Goal: Transaction & Acquisition: Purchase product/service

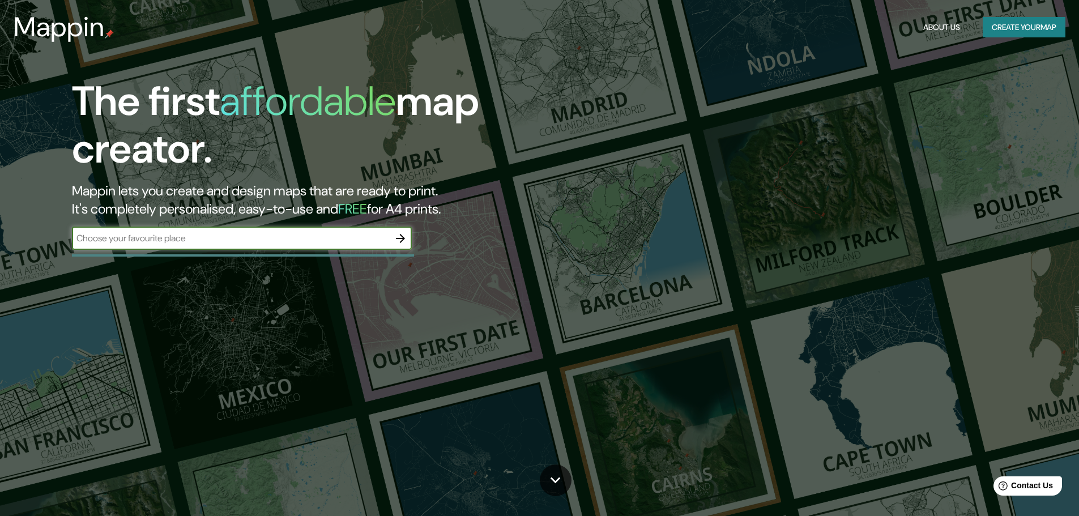
click at [401, 244] on icon "button" at bounding box center [401, 239] width 14 height 14
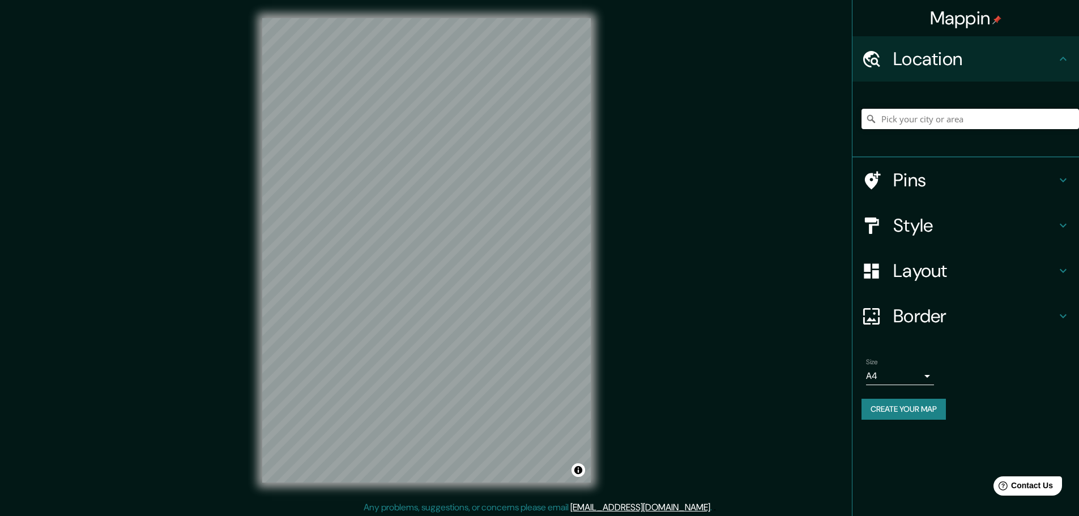
click at [916, 122] on input "Pick your city or area" at bounding box center [969, 119] width 217 height 20
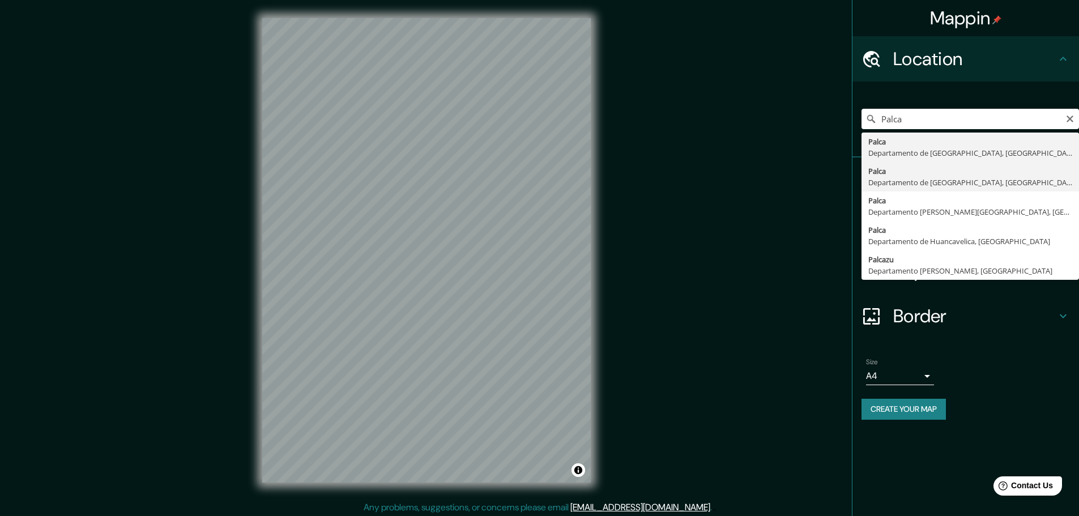
type input "Palca, [GEOGRAPHIC_DATA], [GEOGRAPHIC_DATA]"
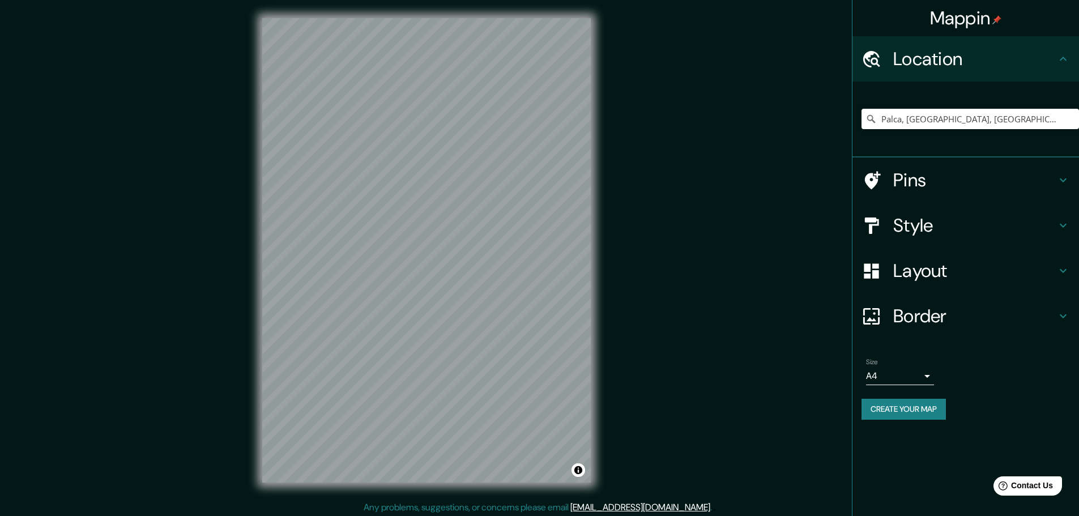
click at [1066, 179] on icon at bounding box center [1063, 180] width 7 height 4
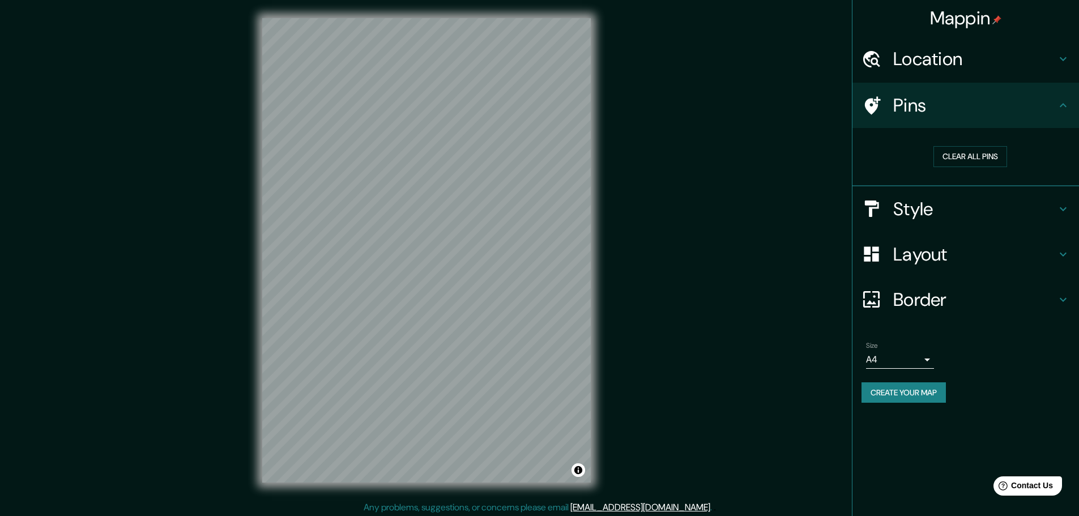
click at [1066, 109] on icon at bounding box center [1063, 106] width 14 height 14
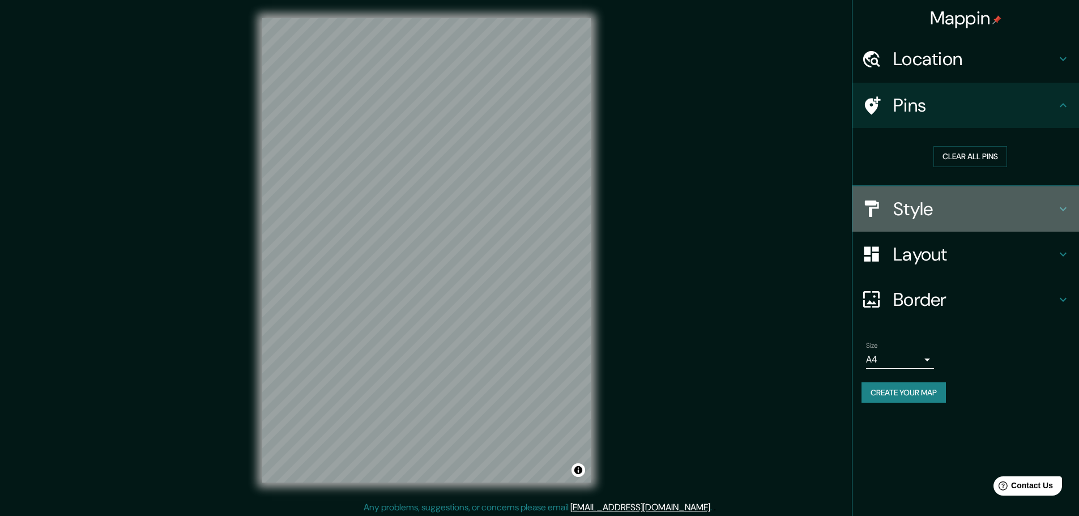
click at [1061, 211] on icon at bounding box center [1063, 209] width 14 height 14
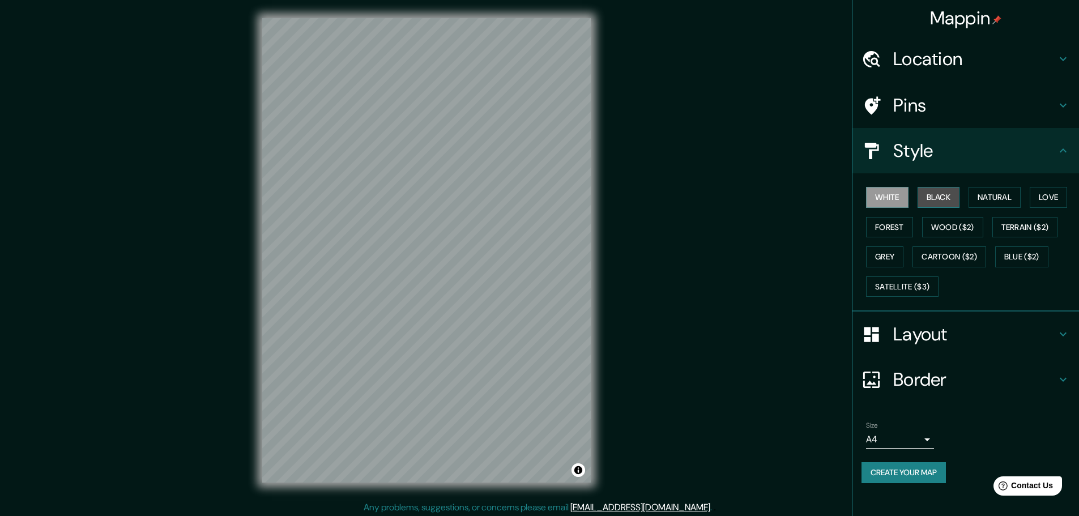
click at [925, 195] on button "Black" at bounding box center [938, 197] width 42 height 21
click at [978, 201] on button "Natural" at bounding box center [994, 197] width 52 height 21
click at [1046, 200] on button "Love" at bounding box center [1048, 197] width 37 height 21
click at [874, 228] on button "Forest" at bounding box center [889, 227] width 47 height 21
click at [941, 229] on button "Wood ($2)" at bounding box center [952, 227] width 61 height 21
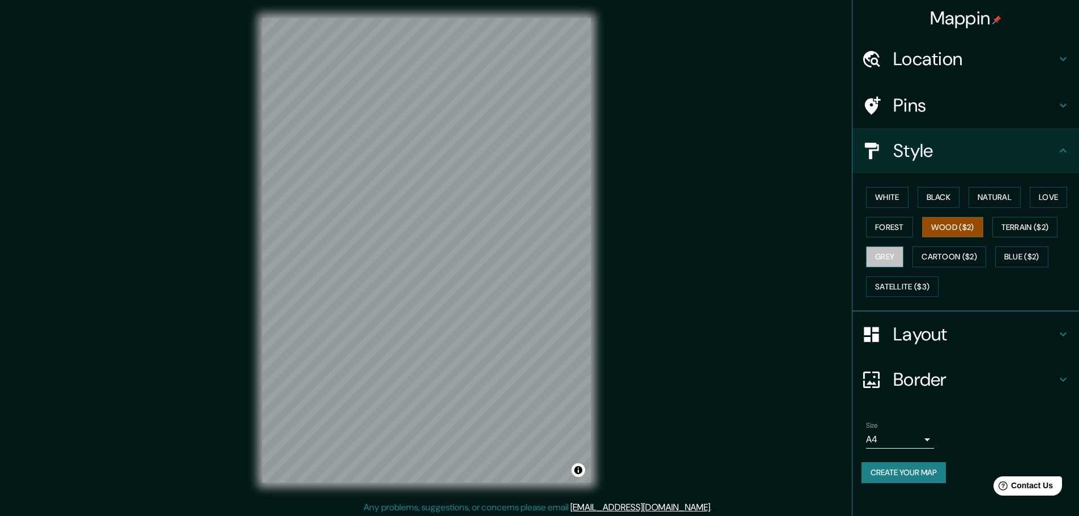
click at [890, 257] on button "Grey" at bounding box center [884, 256] width 37 height 21
click at [891, 198] on button "White" at bounding box center [887, 197] width 42 height 21
click at [1069, 334] on icon at bounding box center [1063, 334] width 14 height 14
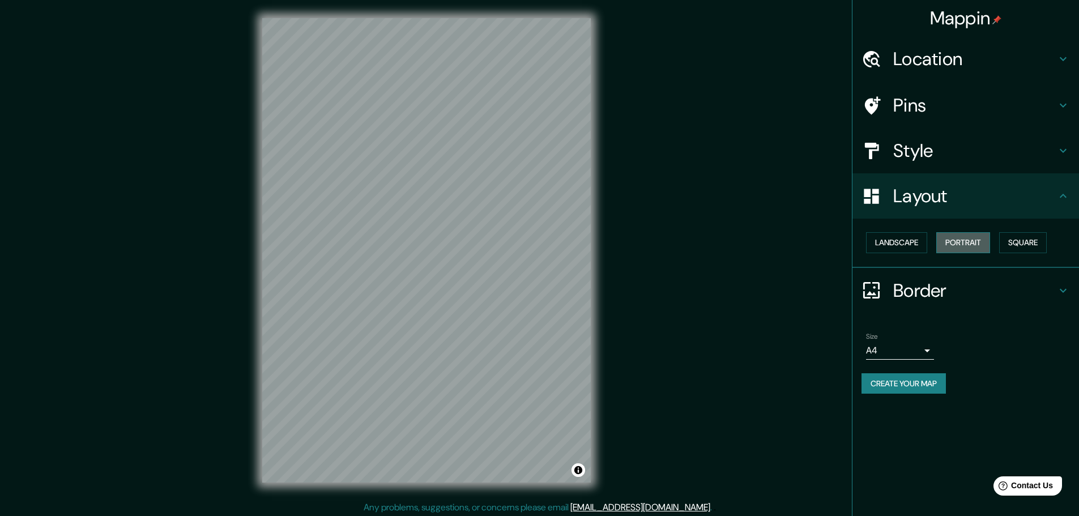
click at [955, 242] on button "Portrait" at bounding box center [963, 242] width 54 height 21
click at [907, 242] on button "Landscape" at bounding box center [896, 242] width 61 height 21
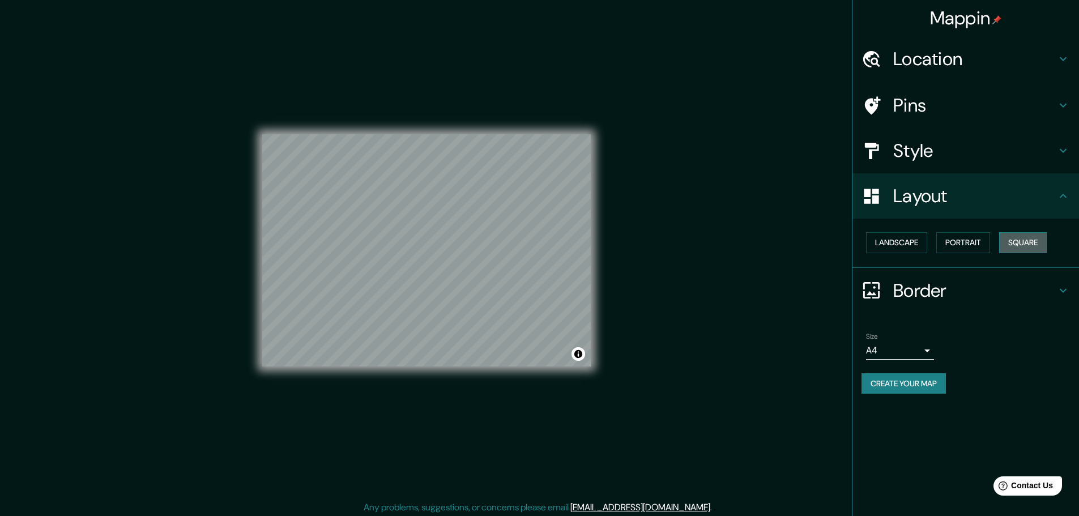
click at [1021, 246] on button "Square" at bounding box center [1023, 242] width 48 height 21
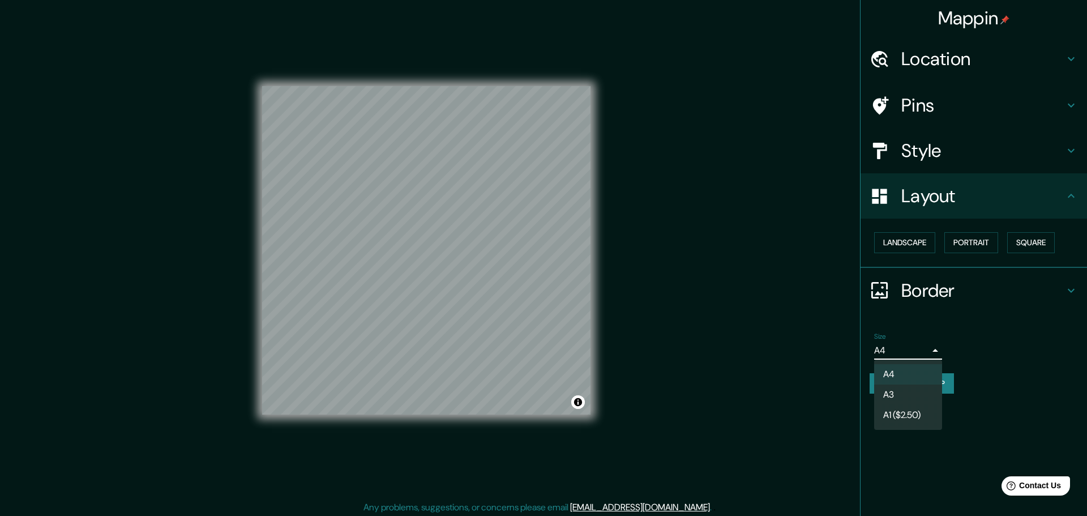
click at [926, 349] on body "Mappin Location [GEOGRAPHIC_DATA], [GEOGRAPHIC_DATA], [GEOGRAPHIC_DATA] Pins St…" at bounding box center [543, 258] width 1087 height 516
click at [898, 375] on li "A4" at bounding box center [908, 374] width 68 height 20
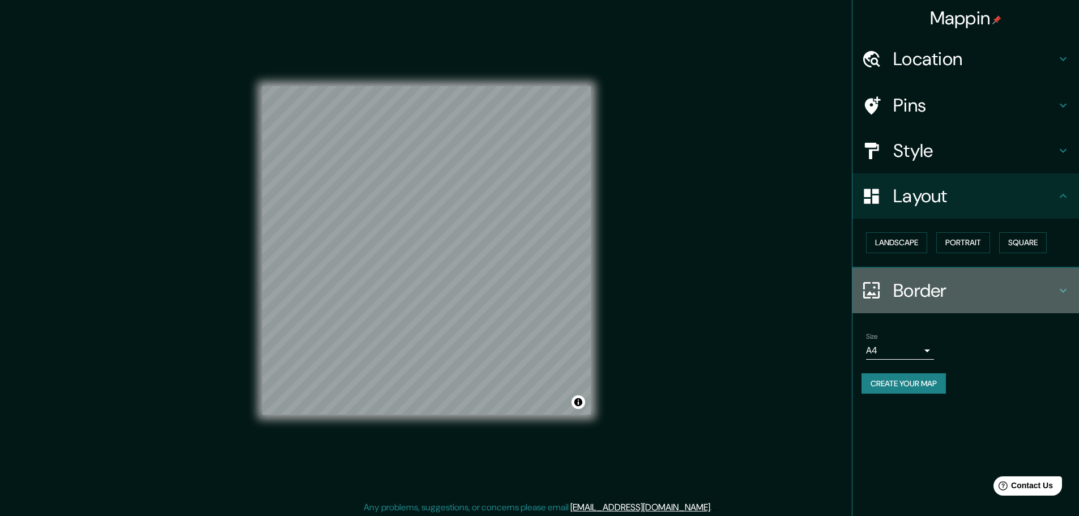
click at [1070, 289] on div "Border" at bounding box center [965, 290] width 227 height 45
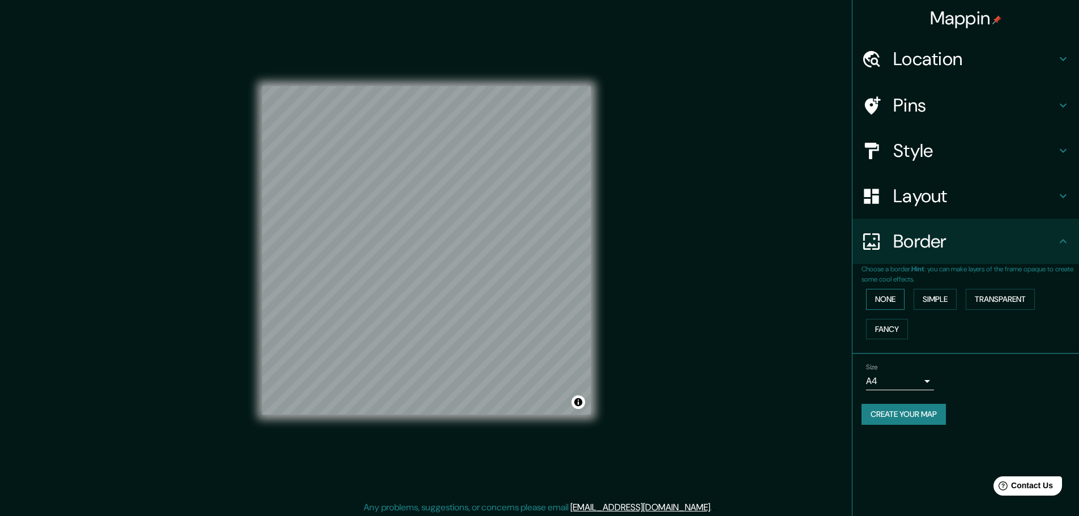
click at [891, 298] on button "None" at bounding box center [885, 299] width 39 height 21
click at [891, 323] on button "Fancy" at bounding box center [887, 329] width 42 height 21
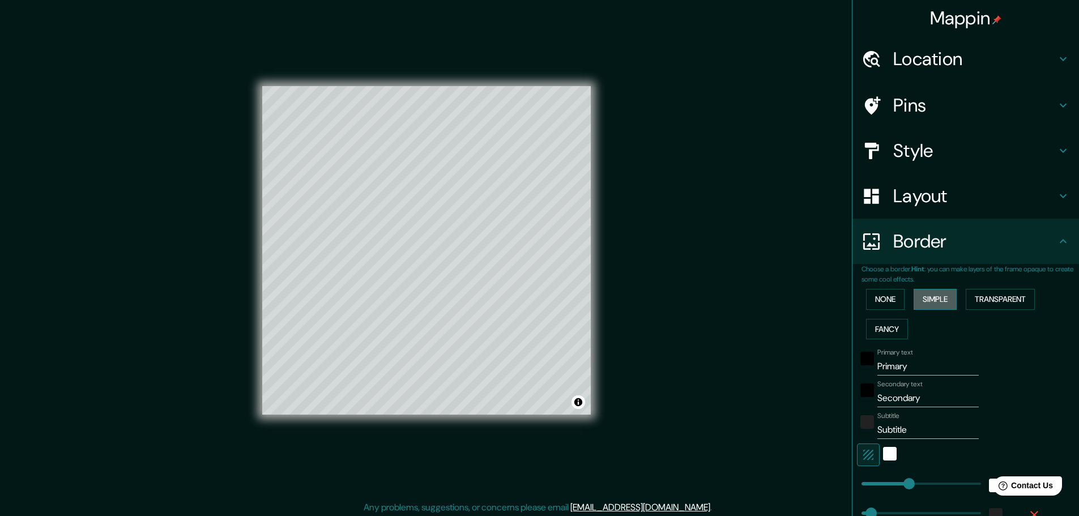
click at [926, 304] on button "Simple" at bounding box center [934, 299] width 43 height 21
click at [989, 299] on button "Transparent" at bounding box center [1000, 299] width 69 height 21
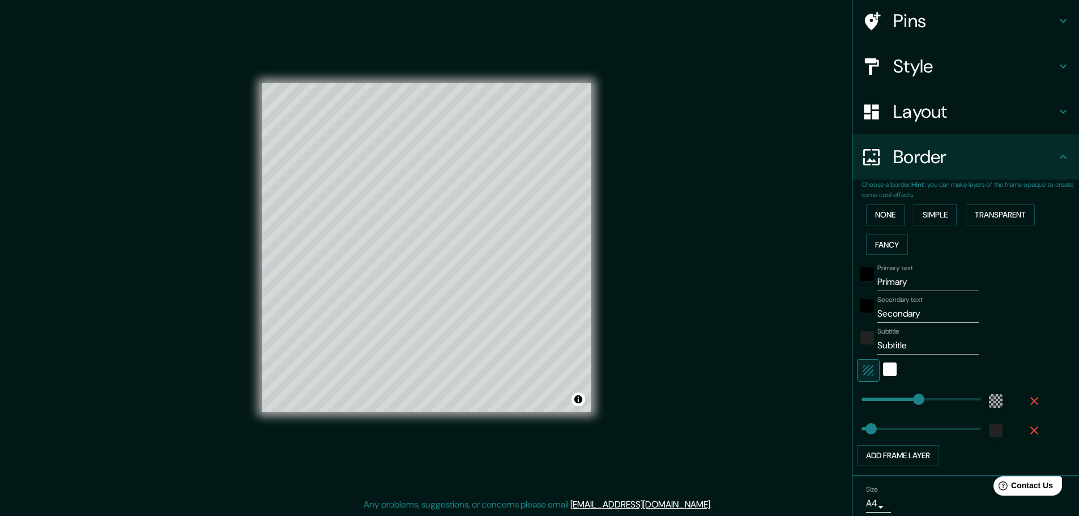
scroll to position [72, 0]
